Goal: Transaction & Acquisition: Obtain resource

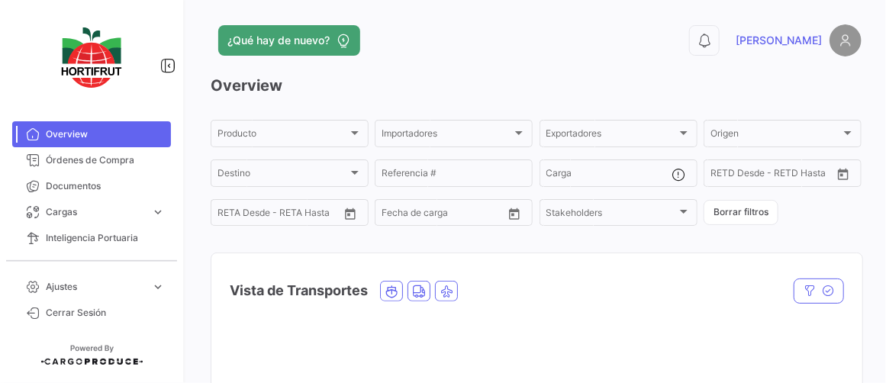
click at [128, 241] on span "Inteligencia Portuaria" at bounding box center [105, 238] width 119 height 14
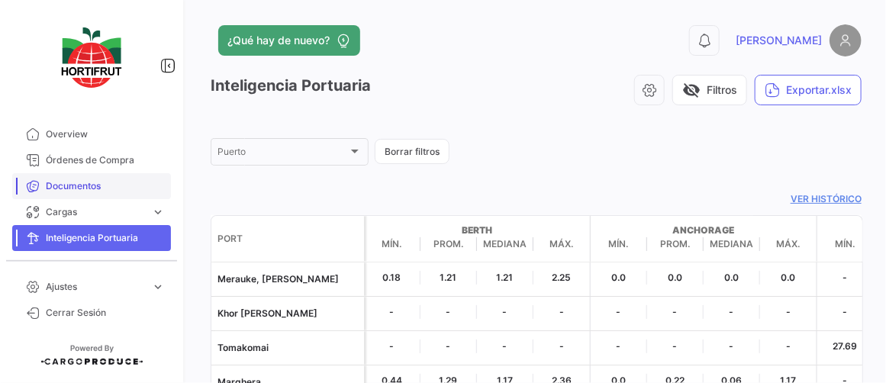
click at [93, 188] on span "Documentos" at bounding box center [105, 186] width 119 height 14
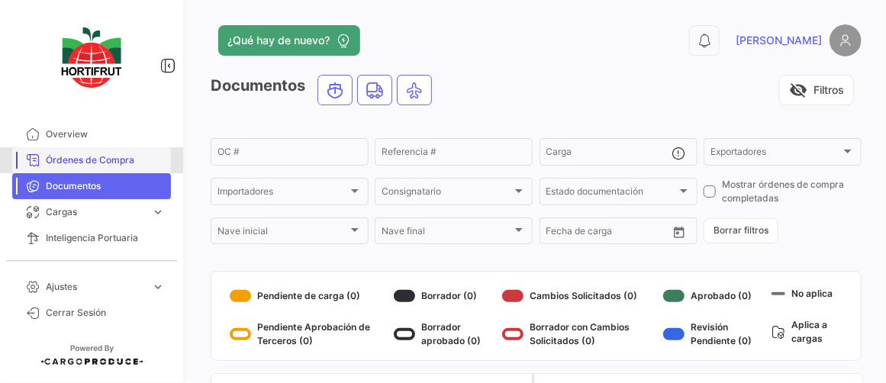
click at [98, 160] on span "Órdenes de Compra" at bounding box center [105, 160] width 119 height 14
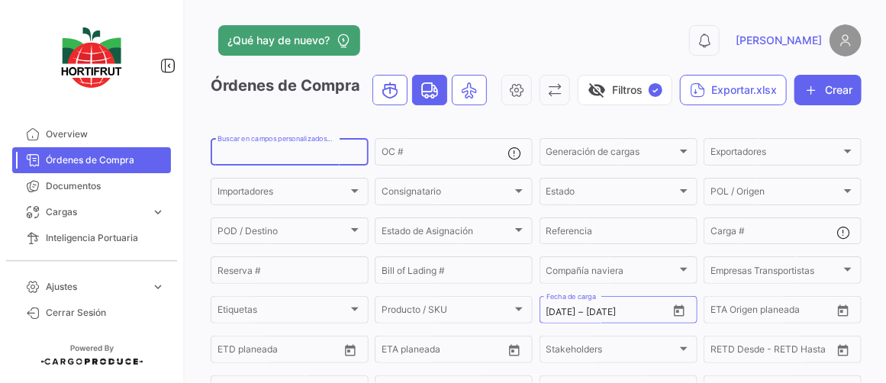
click at [261, 159] on input "Buscar en campos personalizados..." at bounding box center [289, 154] width 144 height 11
paste input "2525-T0214"
type input "2525-T0214"
click at [237, 118] on div "Órdenes de Compra visibility_off Filtros ✓ Exportar.xlsx Crear" at bounding box center [536, 96] width 651 height 43
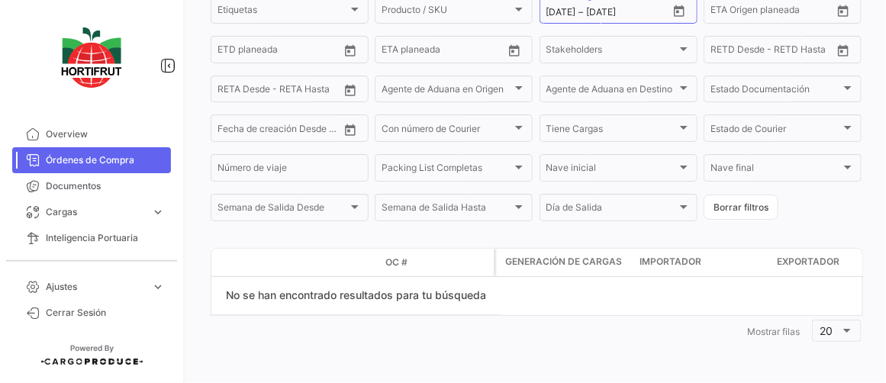
scroll to position [307, 0]
click at [723, 220] on button "Borrar filtros" at bounding box center [741, 207] width 75 height 25
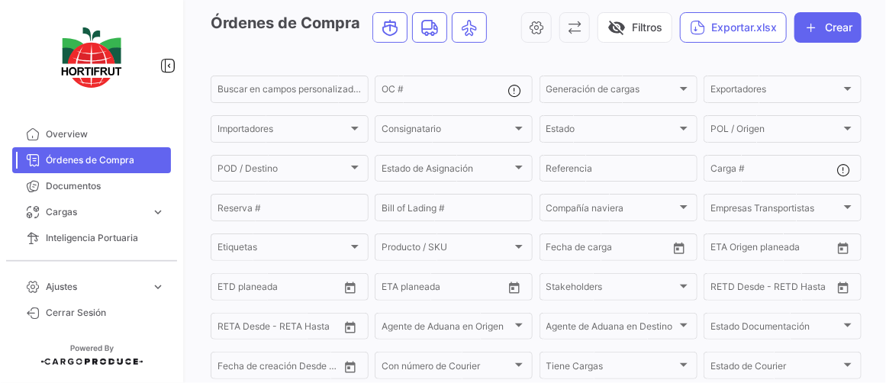
scroll to position [0, 0]
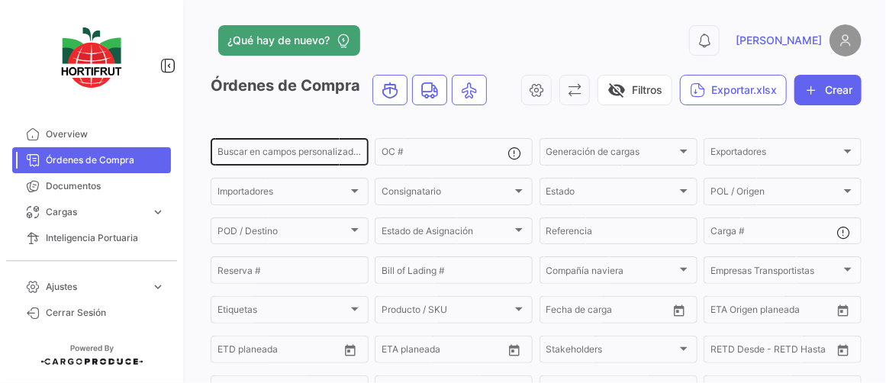
click at [246, 143] on div "Buscar en campos personalizados..." at bounding box center [289, 151] width 144 height 30
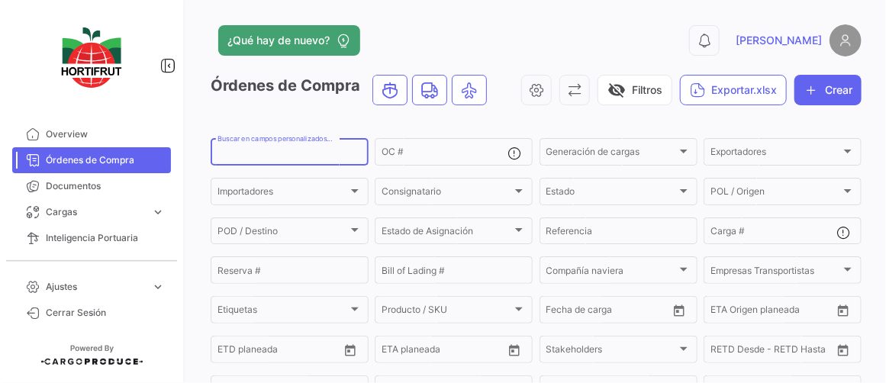
paste input "2525-T0214"
type input "2525-T0214"
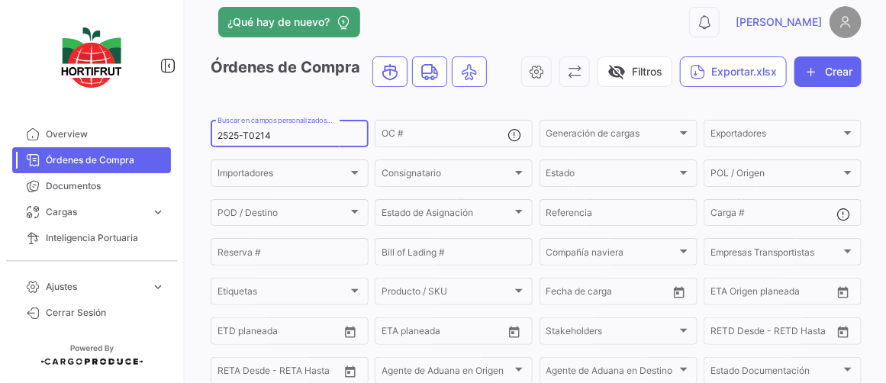
scroll to position [19, 0]
click at [224, 96] on div "Órdenes de Compra visibility_off Filtros Exportar.xlsx Crear" at bounding box center [536, 77] width 651 height 43
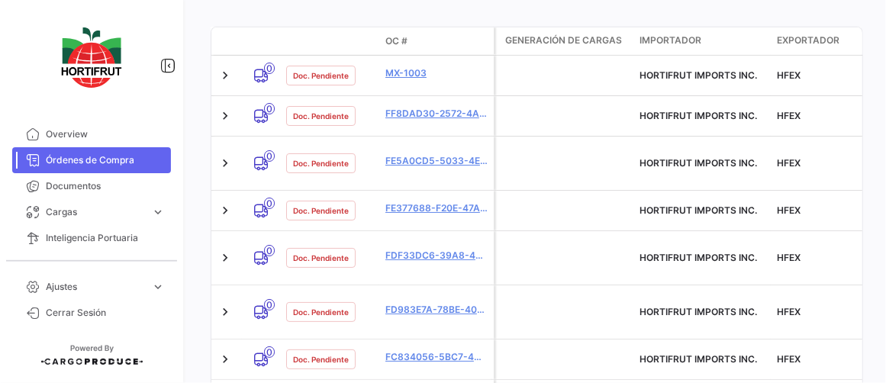
scroll to position [530, 0]
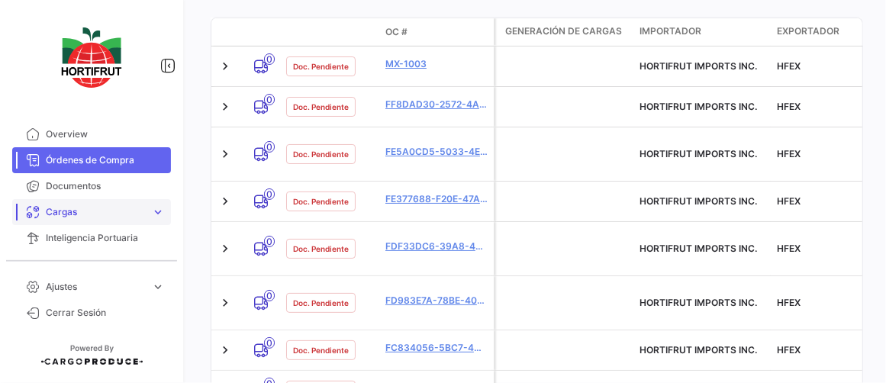
click at [88, 208] on span "Cargas" at bounding box center [95, 212] width 99 height 14
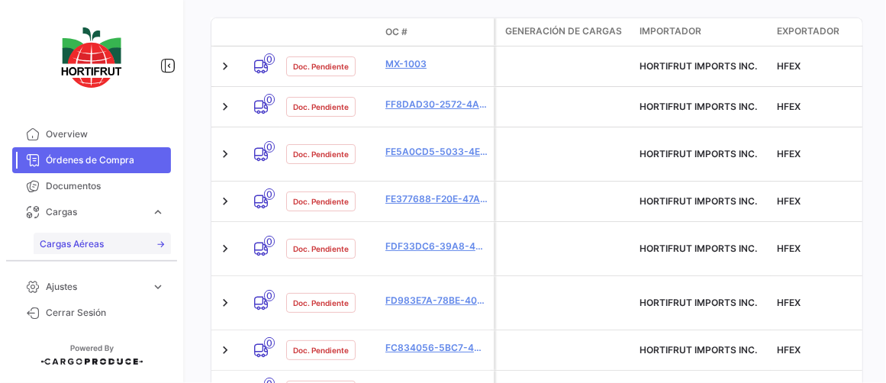
scroll to position [79, 0]
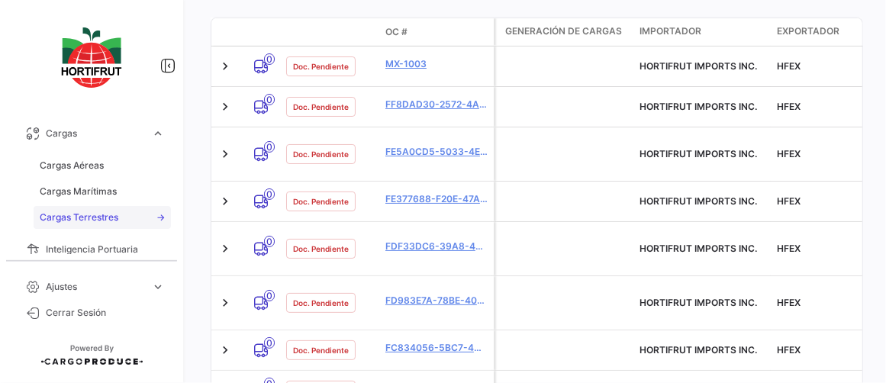
click at [107, 211] on span "Cargas Terrestres" at bounding box center [79, 218] width 79 height 14
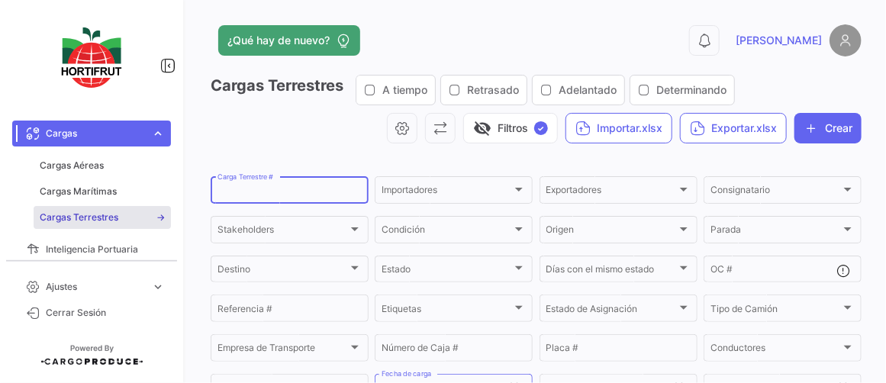
click at [273, 189] on input "Carga Terrestre #" at bounding box center [289, 192] width 144 height 11
paste input "2525-T0214"
type input "2525-T0214"
click at [243, 137] on div "visibility_off Filtros ✓ Importar.xlsx Exportar.xlsx Crear" at bounding box center [536, 128] width 651 height 31
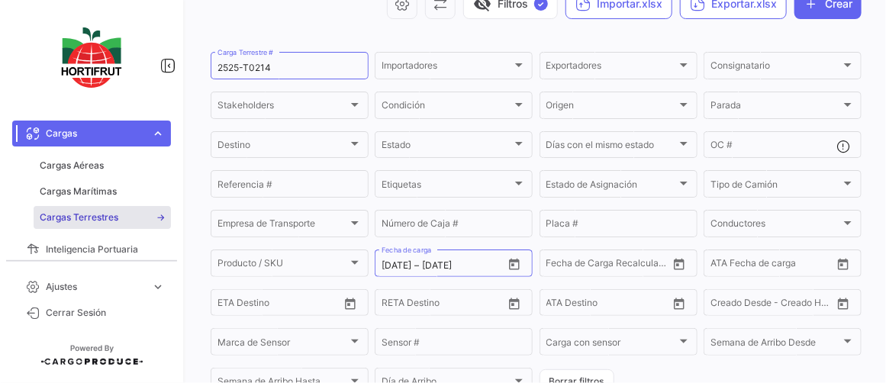
scroll to position [298, 0]
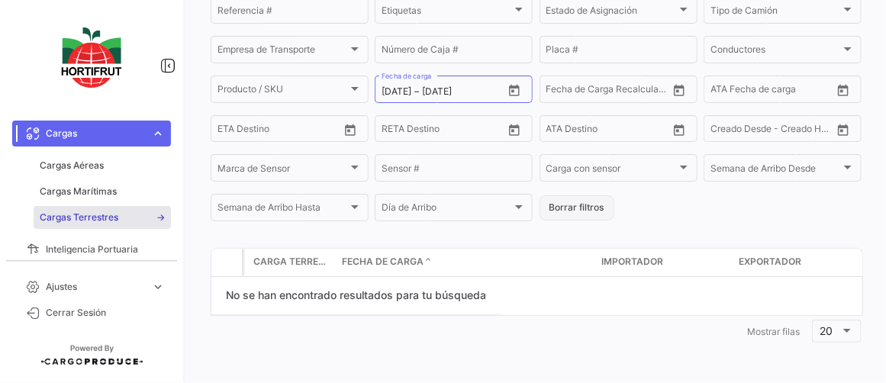
click at [589, 215] on button "Borrar filtros" at bounding box center [576, 207] width 75 height 25
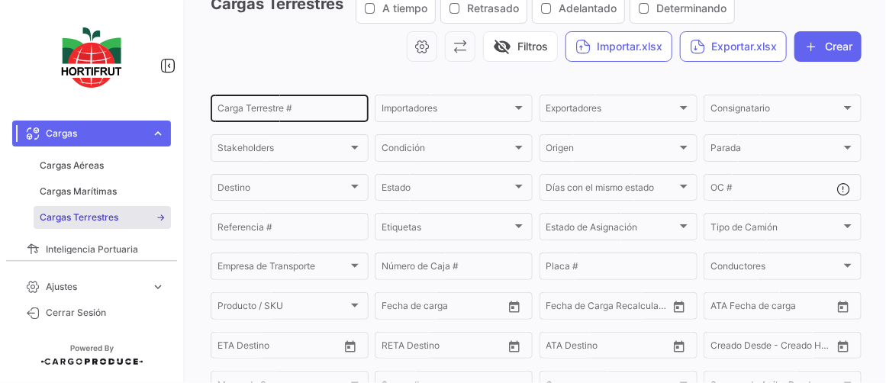
scroll to position [82, 0]
click at [250, 96] on div "Carga Terrestre #" at bounding box center [289, 107] width 144 height 30
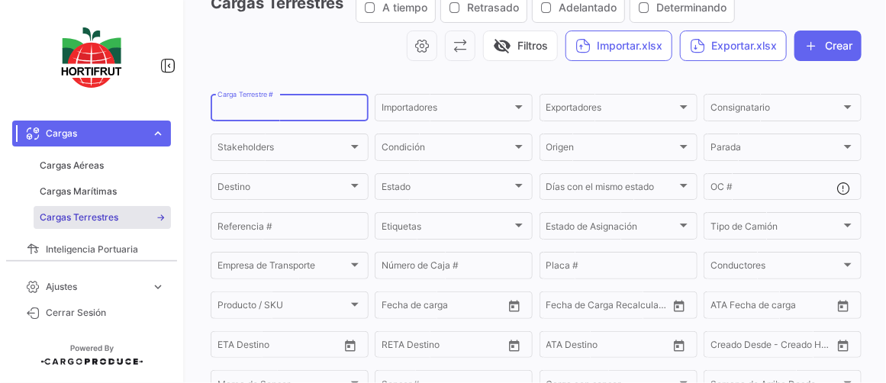
click at [256, 108] on input "Carga Terrestre #" at bounding box center [289, 110] width 144 height 11
paste input "2525-T0214"
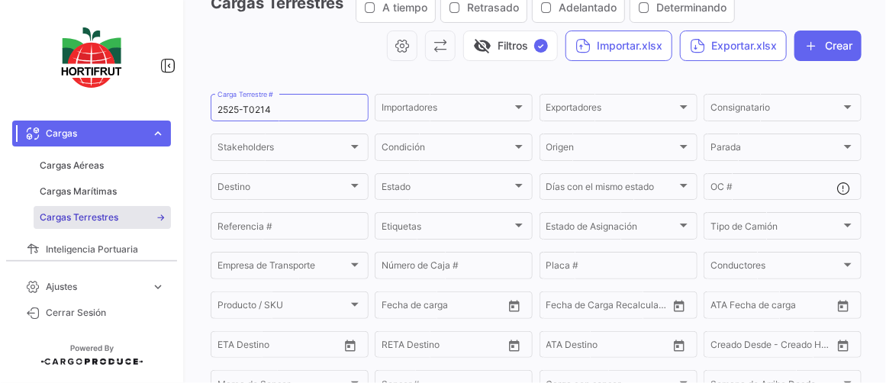
click at [194, 105] on div "¿Qué hay de nuevo? 0 [PERSON_NAME] Terrestres A tiempo Retrasado Adelantado Det…" at bounding box center [536, 191] width 700 height 383
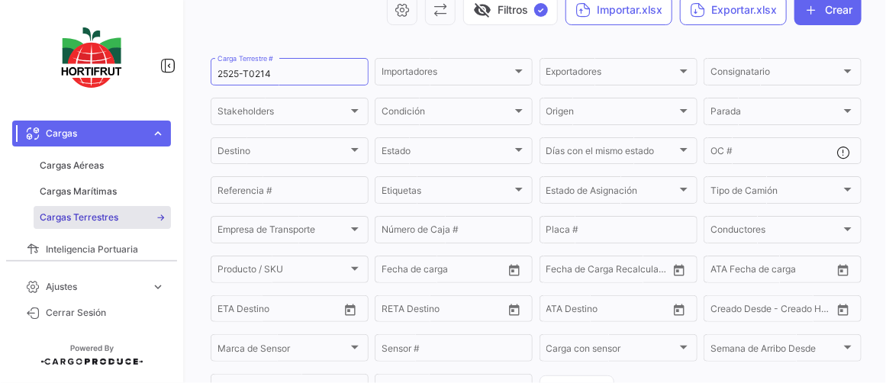
scroll to position [116, 0]
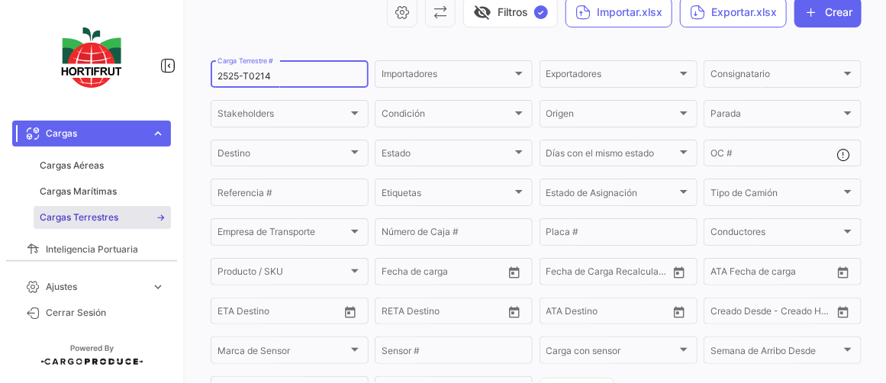
click at [218, 76] on input "2525-T0214" at bounding box center [289, 76] width 144 height 11
drag, startPoint x: 244, startPoint y: 76, endPoint x: 187, endPoint y: 76, distance: 57.2
click at [187, 76] on div "¿Qué hay de nuevo? 0 [PERSON_NAME] Terrestres A tiempo Retrasado Adelantado Det…" at bounding box center [536, 191] width 700 height 383
type input "T0214"
click at [233, 24] on div "visibility_off Filtros ✓ Importar.xlsx Exportar.xlsx Crear" at bounding box center [536, 12] width 651 height 31
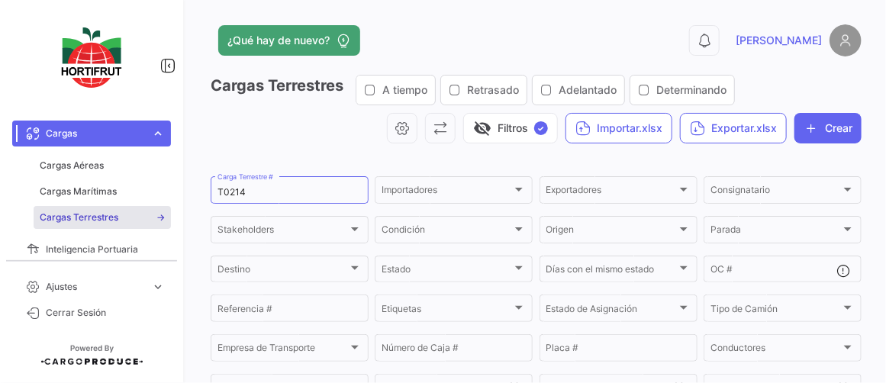
scroll to position [0, 0]
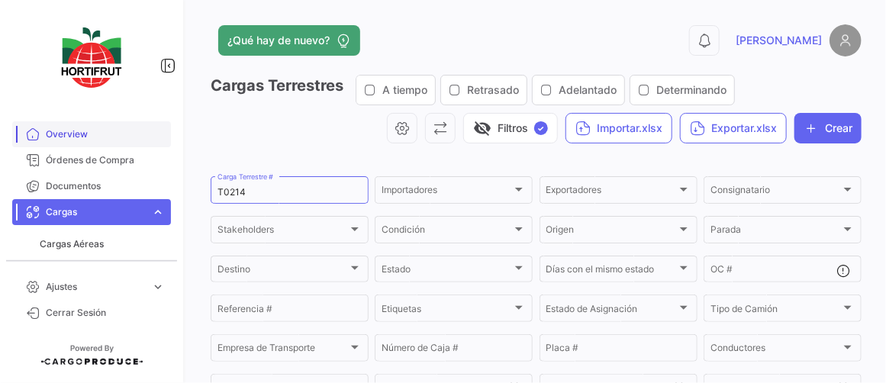
click at [98, 138] on span "Overview" at bounding box center [105, 134] width 119 height 14
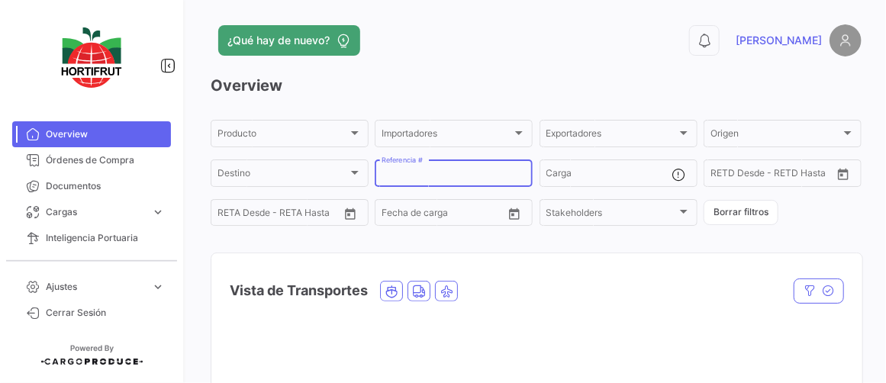
click at [440, 174] on input "Referencia #" at bounding box center [454, 175] width 144 height 11
paste input "2525-T0214"
click at [456, 75] on h3 "Overview" at bounding box center [536, 85] width 651 height 21
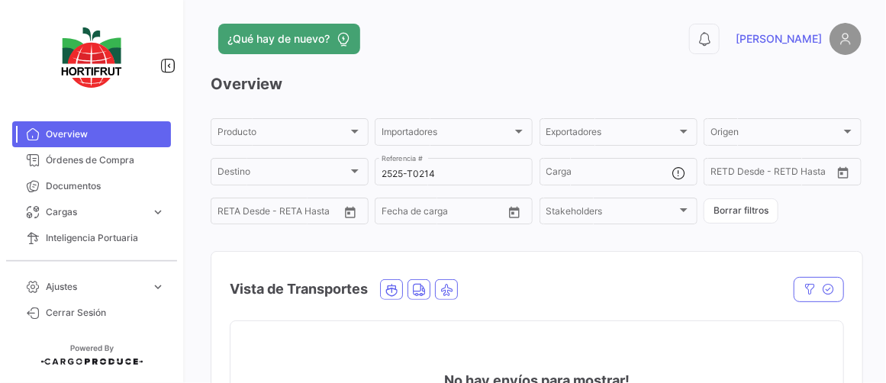
scroll to position [1, 0]
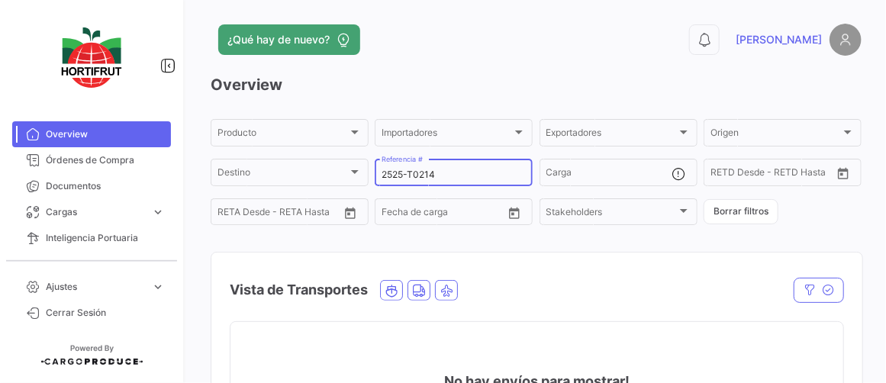
click at [391, 172] on input "2525-T0214" at bounding box center [454, 174] width 144 height 11
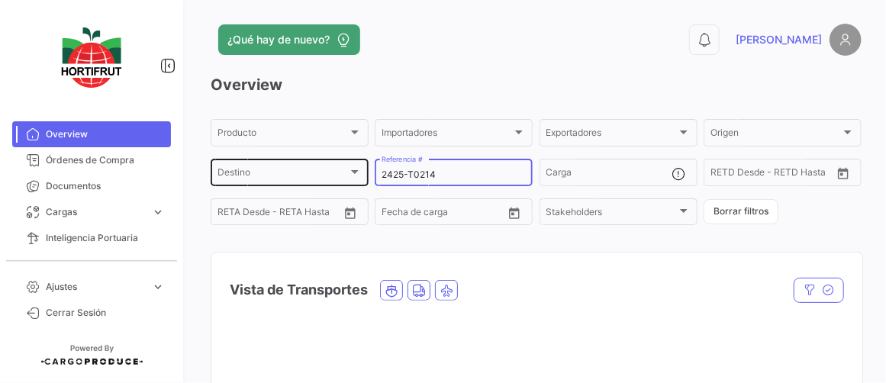
drag, startPoint x: 452, startPoint y: 176, endPoint x: 358, endPoint y: 174, distance: 93.9
click at [358, 174] on div "Producto Producto Importadores Importadores Exportadores Exportadores Origen Or…" at bounding box center [536, 172] width 651 height 111
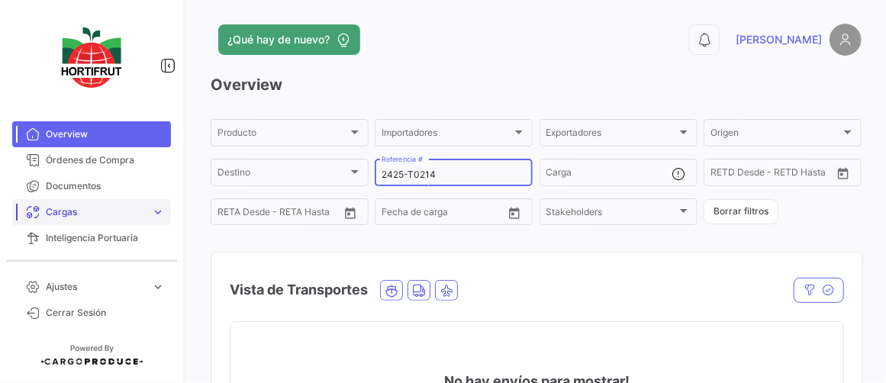
type input "2425-T0214"
click at [85, 206] on span "Cargas" at bounding box center [95, 212] width 99 height 14
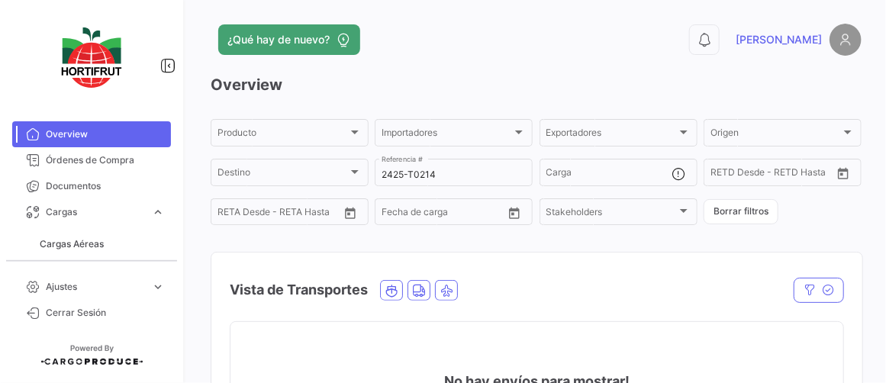
scroll to position [98, 0]
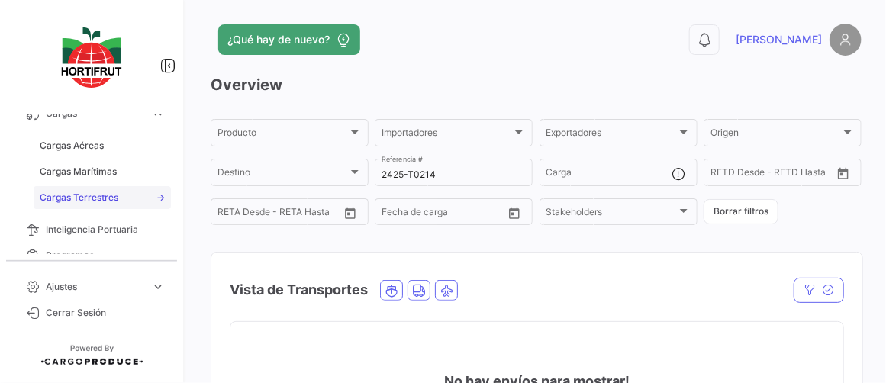
click at [96, 192] on span "Cargas Terrestres" at bounding box center [79, 198] width 79 height 14
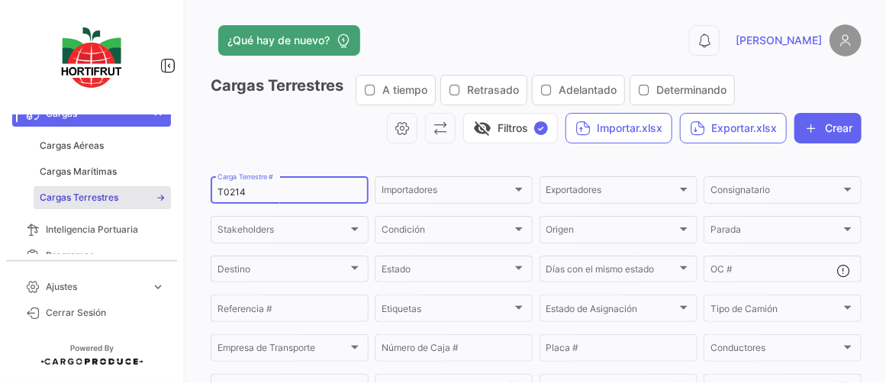
drag, startPoint x: 271, startPoint y: 187, endPoint x: 198, endPoint y: 193, distance: 73.5
click at [198, 193] on div "¿Qué hay de nuevo? 0 [PERSON_NAME] Terrestres A tiempo Retrasado Adelantado Det…" at bounding box center [536, 191] width 700 height 383
paste input "2425-"
click at [211, 140] on div "visibility_off Filtros ✓ Importar.xlsx Exportar.xlsx Crear" at bounding box center [536, 128] width 651 height 31
click at [245, 170] on app-list-header "Cargas Terrestres A tiempo Retrasado Adelantado Determinando visibility_off Fil…" at bounding box center [536, 298] width 651 height 447
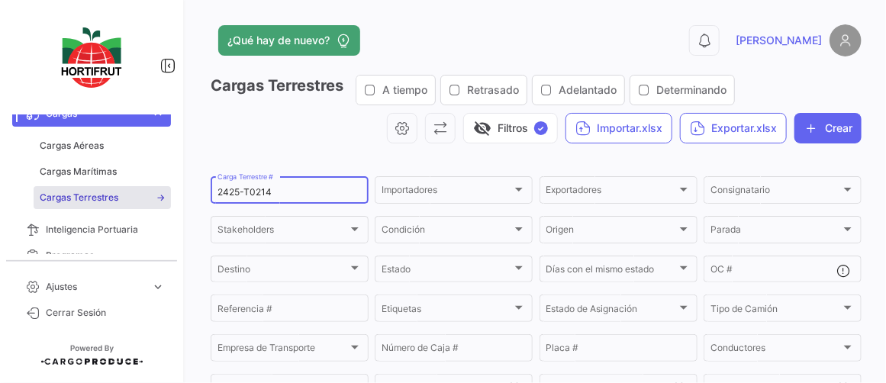
click at [239, 194] on input "2425-T0214" at bounding box center [289, 192] width 144 height 11
type input "2526-T0214"
click at [198, 154] on div "¿Qué hay de nuevo? 0 [PERSON_NAME] Terrestres A tiempo Retrasado Adelantado Det…" at bounding box center [536, 191] width 700 height 383
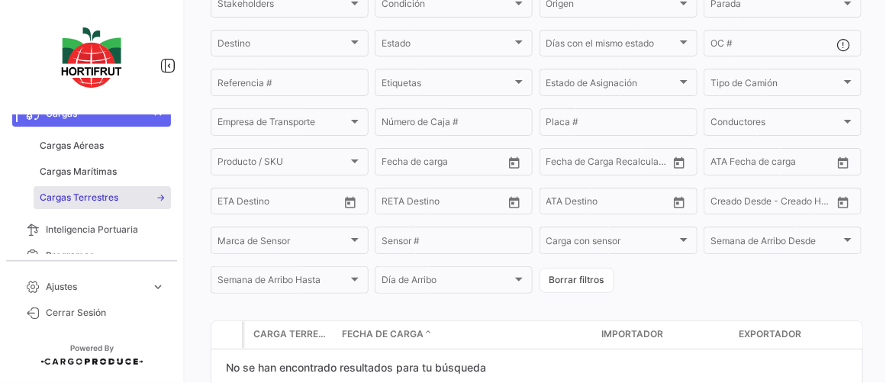
scroll to position [298, 0]
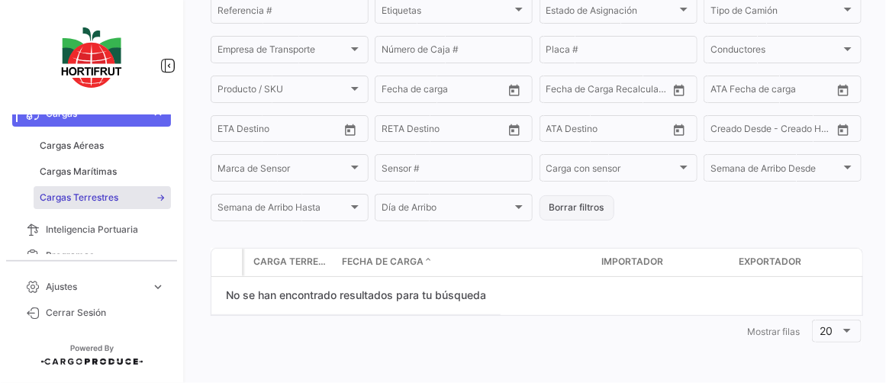
click at [565, 212] on button "Borrar filtros" at bounding box center [576, 207] width 75 height 25
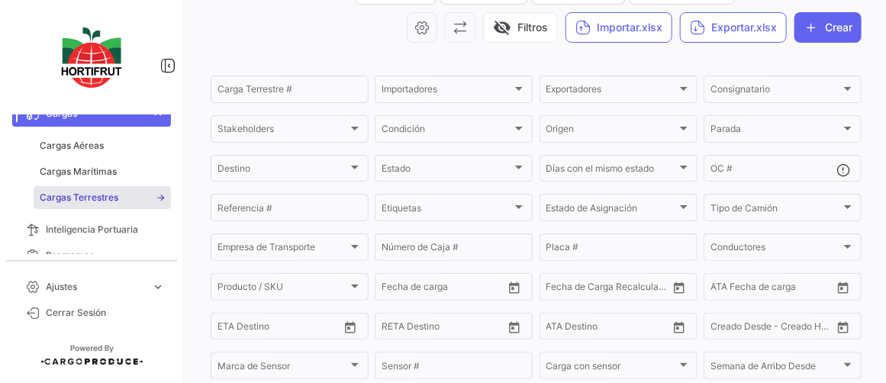
scroll to position [100, 0]
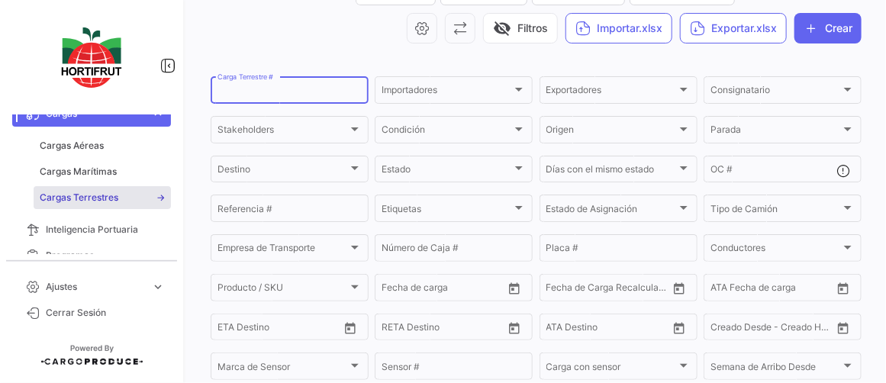
click at [263, 92] on input "Carga Terrestre #" at bounding box center [289, 92] width 144 height 11
paste input "2425-T0214"
drag, startPoint x: 244, startPoint y: 92, endPoint x: 195, endPoint y: 92, distance: 49.6
click at [195, 92] on div "¿Qué hay de nuevo? 0 [PERSON_NAME] Terrestres A tiempo Retrasado Adelantado Det…" at bounding box center [536, 191] width 700 height 383
type input "T0214"
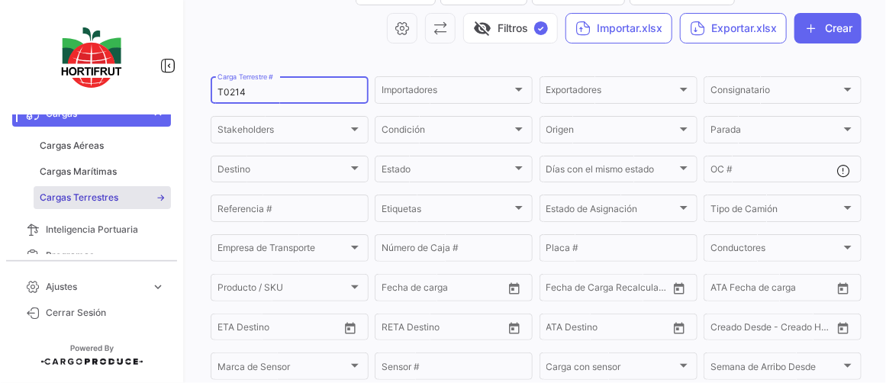
click at [241, 32] on div "visibility_off Filtros ✓ Importar.xlsx Exportar.xlsx Crear" at bounding box center [536, 28] width 651 height 31
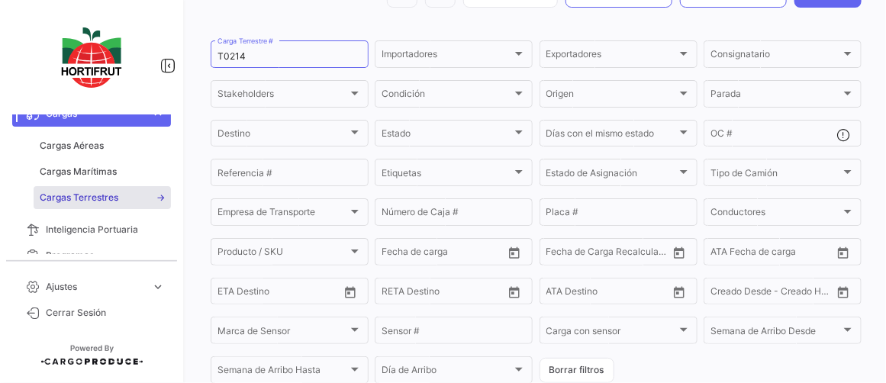
scroll to position [131, 0]
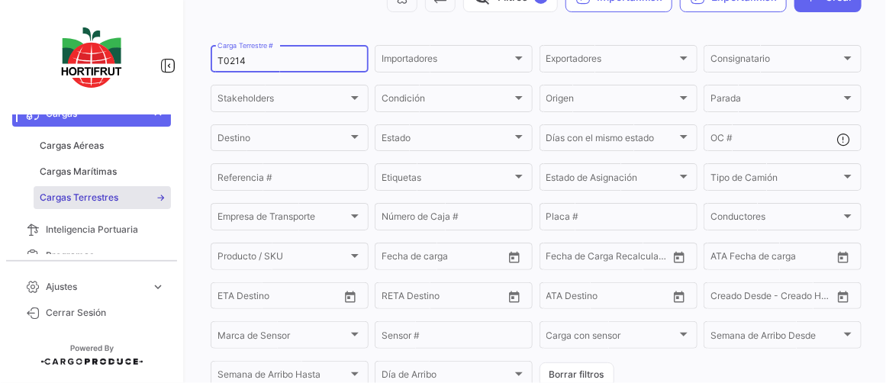
drag, startPoint x: 286, startPoint y: 59, endPoint x: 169, endPoint y: 48, distance: 117.2
click at [169, 48] on mat-sidenav-container "Overview Órdenes de Compra Documentos Cargas expand_more Cargas Aéreas Cargas M…" at bounding box center [443, 191] width 886 height 383
click at [114, 193] on span "Cargas Terrestres" at bounding box center [79, 198] width 79 height 14
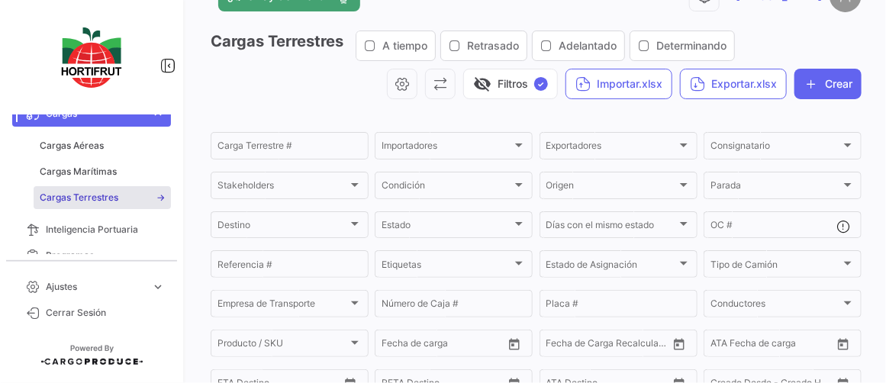
scroll to position [0, 0]
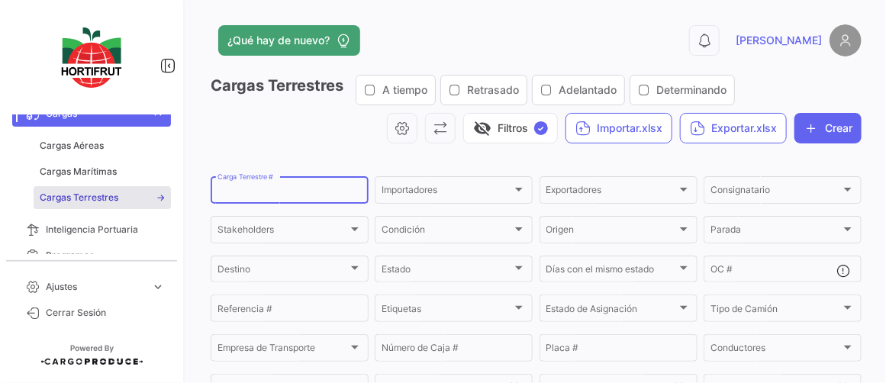
click at [262, 187] on input "Carga Terrestre #" at bounding box center [289, 192] width 144 height 11
paste input "2425-T0214"
drag, startPoint x: 280, startPoint y: 192, endPoint x: 200, endPoint y: 190, distance: 80.1
click at [200, 190] on div "¿Qué hay de nuevo? 0 [PERSON_NAME] Terrestres A tiempo Retrasado Adelantado Det…" at bounding box center [536, 191] width 700 height 383
paste input "526-T-"
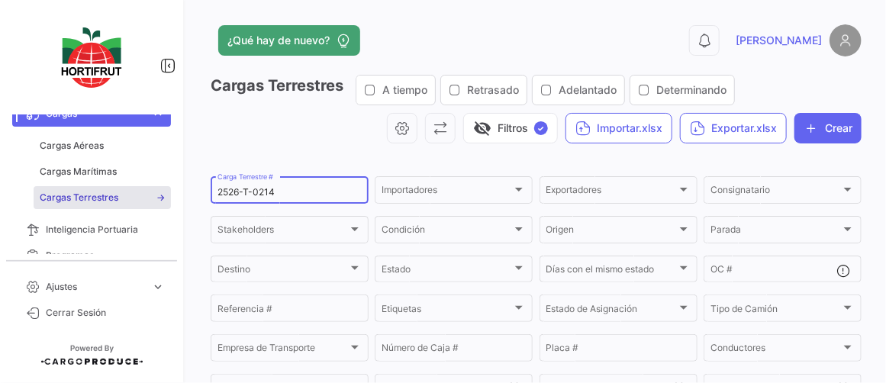
type input "2526-T-0214"
click at [199, 158] on div "¿Qué hay de nuevo? 0 [PERSON_NAME] Terrestres A tiempo Retrasado Adelantado Det…" at bounding box center [536, 191] width 700 height 383
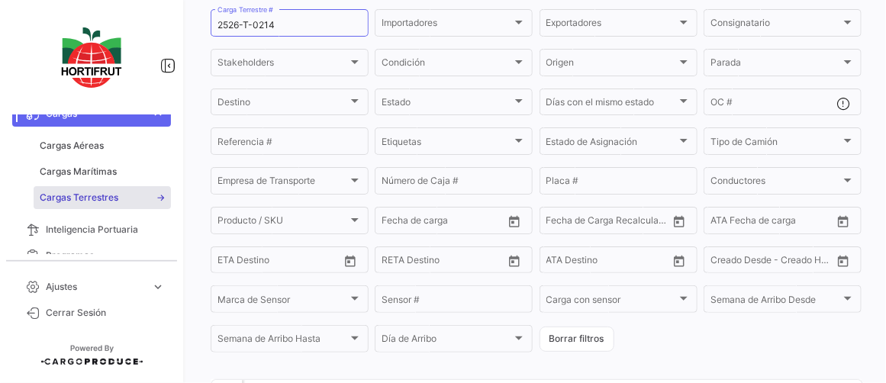
scroll to position [325, 0]
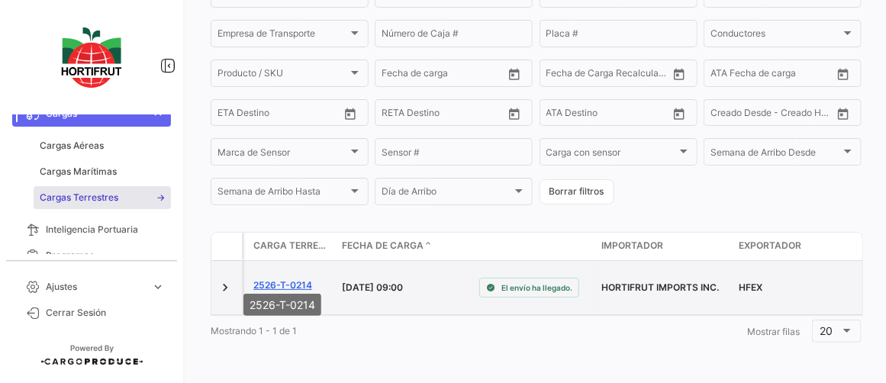
click at [295, 279] on link "2526-T-0214" at bounding box center [282, 286] width 59 height 14
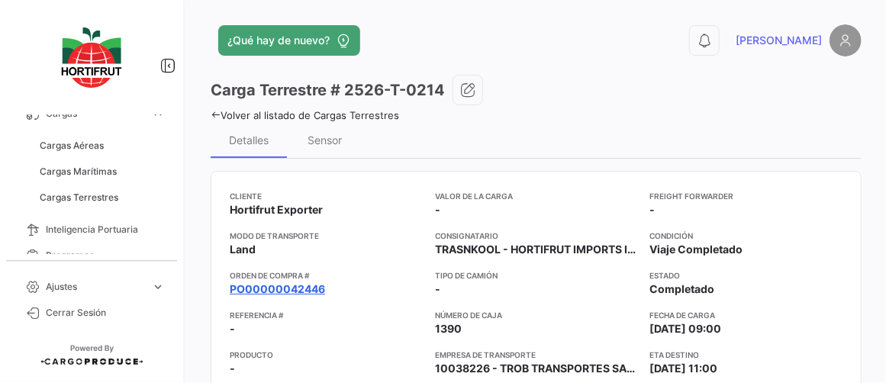
click at [274, 285] on link "PO00000042446" at bounding box center [277, 289] width 95 height 15
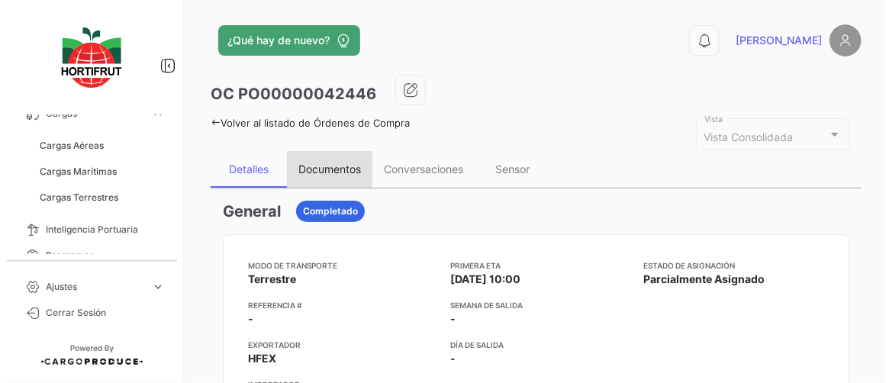
click at [336, 171] on div "Documentos" at bounding box center [329, 169] width 63 height 13
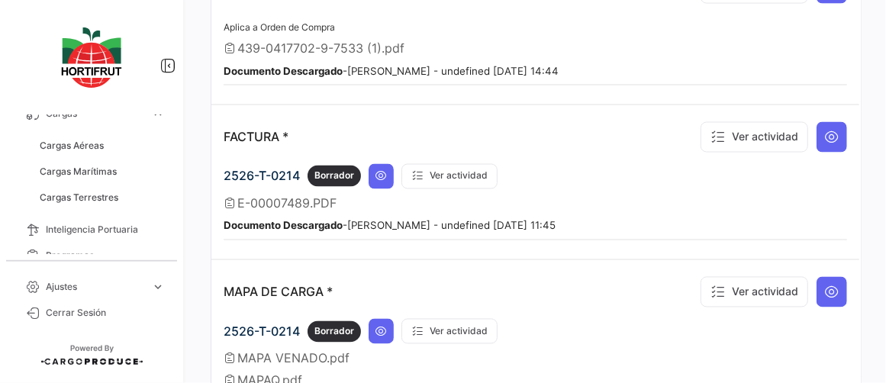
scroll to position [1131, 0]
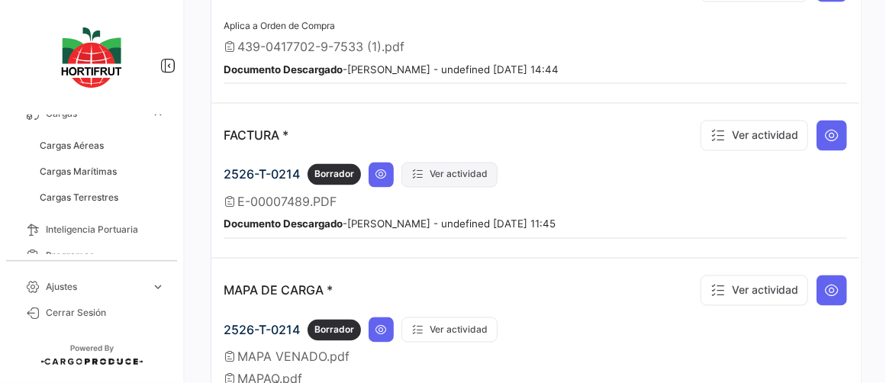
click at [435, 162] on button "Ver actividad" at bounding box center [449, 174] width 96 height 25
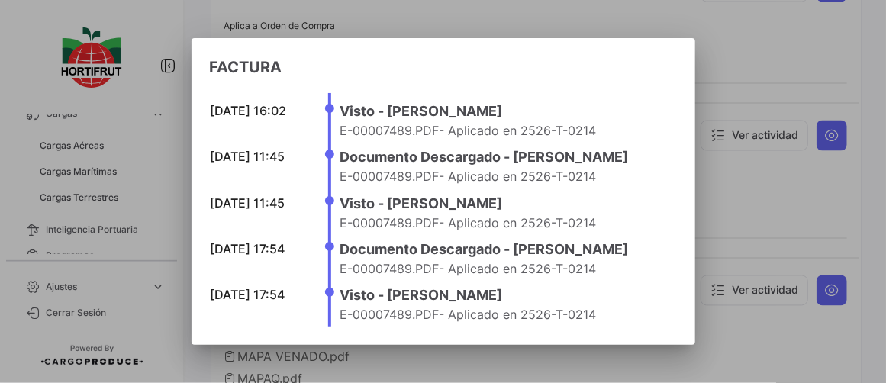
scroll to position [157, 0]
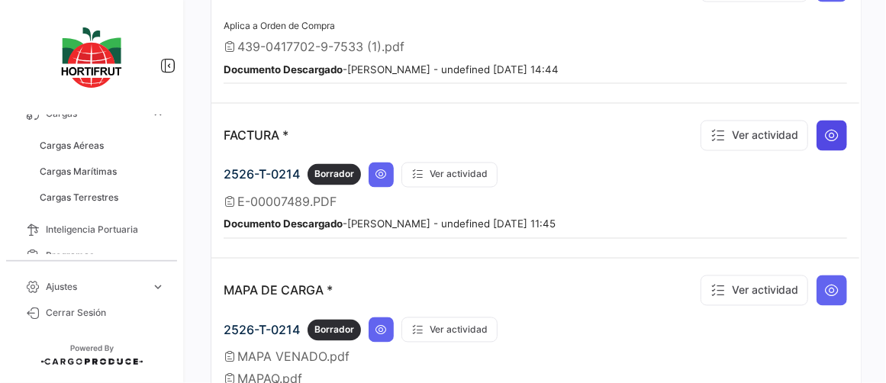
click at [824, 127] on icon at bounding box center [831, 134] width 15 height 15
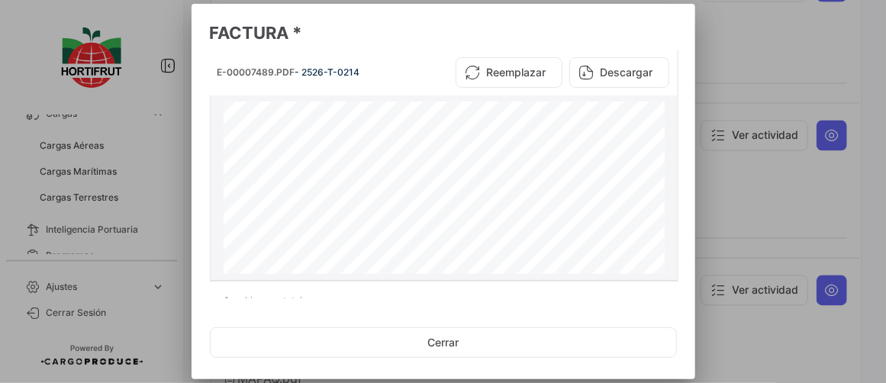
scroll to position [105, 0]
click at [615, 78] on button "Descargar" at bounding box center [619, 72] width 100 height 31
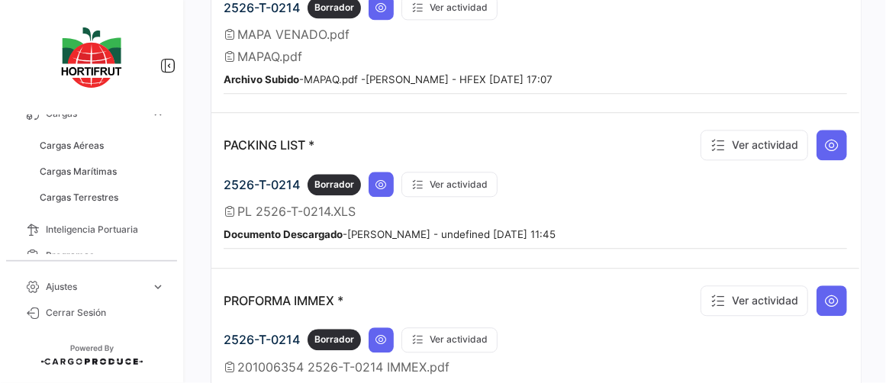
scroll to position [1457, 0]
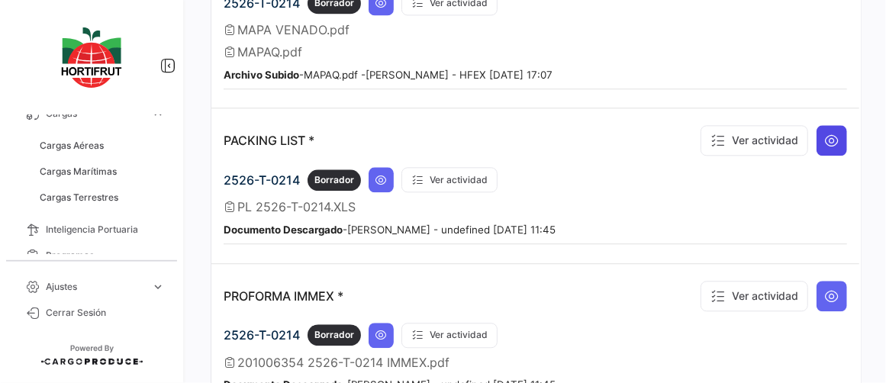
click at [830, 133] on icon at bounding box center [831, 140] width 15 height 15
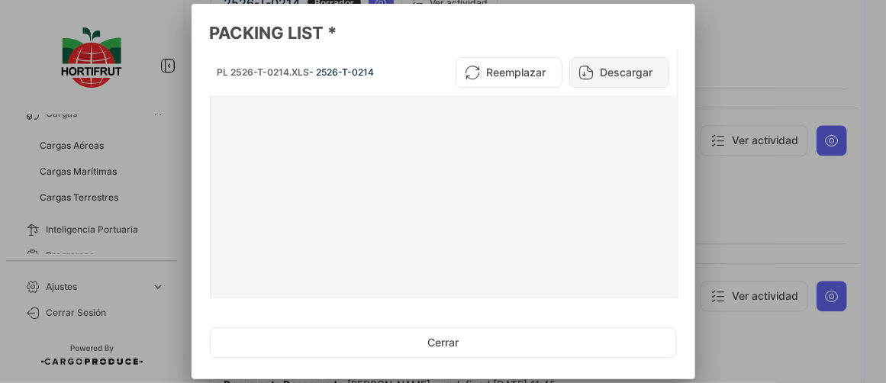
click at [591, 72] on button "Descargar" at bounding box center [619, 72] width 100 height 31
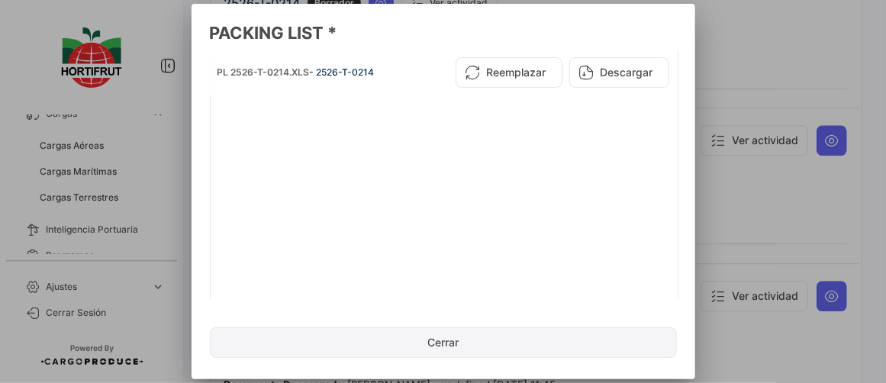
click at [435, 332] on button "Cerrar" at bounding box center [443, 342] width 467 height 31
